Goal: Navigation & Orientation: Find specific page/section

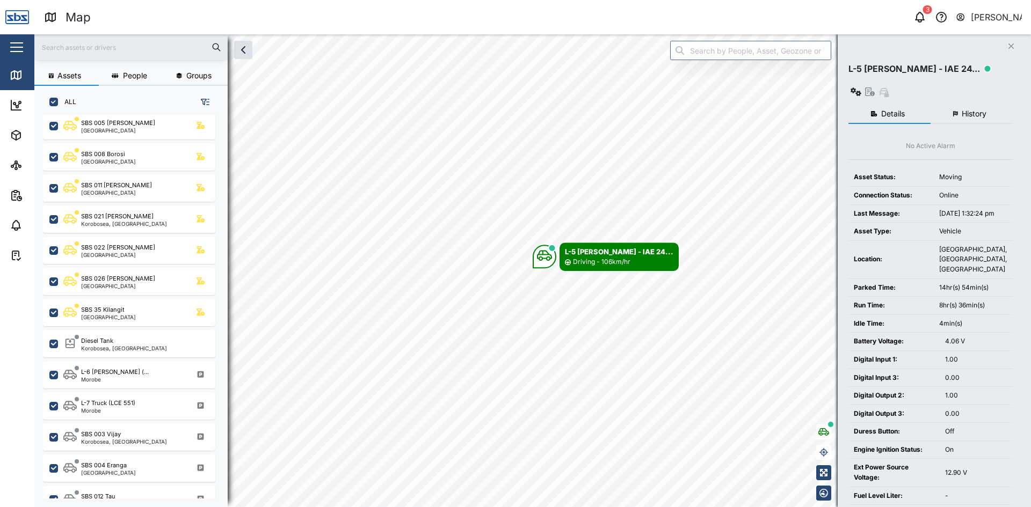
scroll to position [644, 0]
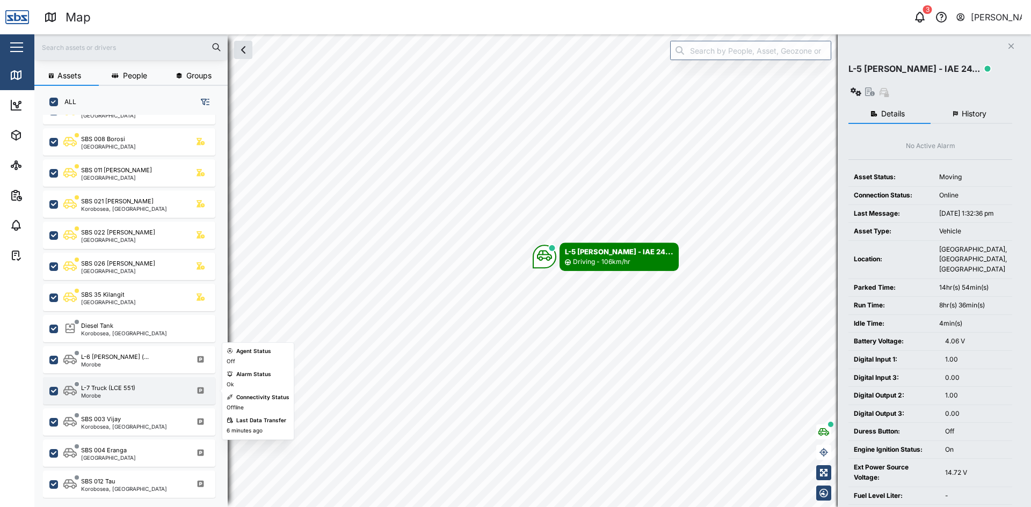
click at [113, 395] on div "Morobe" at bounding box center [108, 395] width 54 height 5
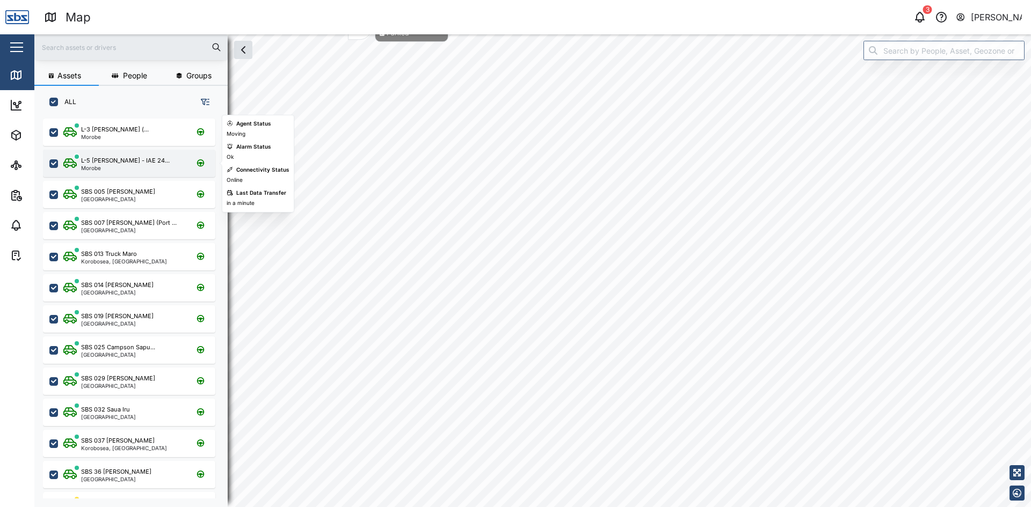
click at [95, 155] on div "L-5 [PERSON_NAME] - IAE 24... [GEOGRAPHIC_DATA]" at bounding box center [129, 163] width 172 height 27
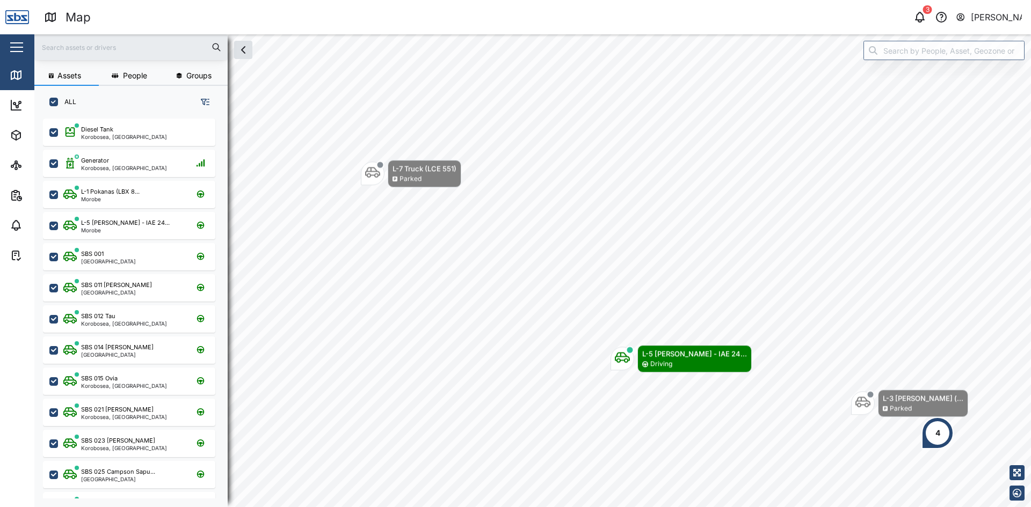
scroll to position [376, 168]
